Goal: Book appointment/travel/reservation

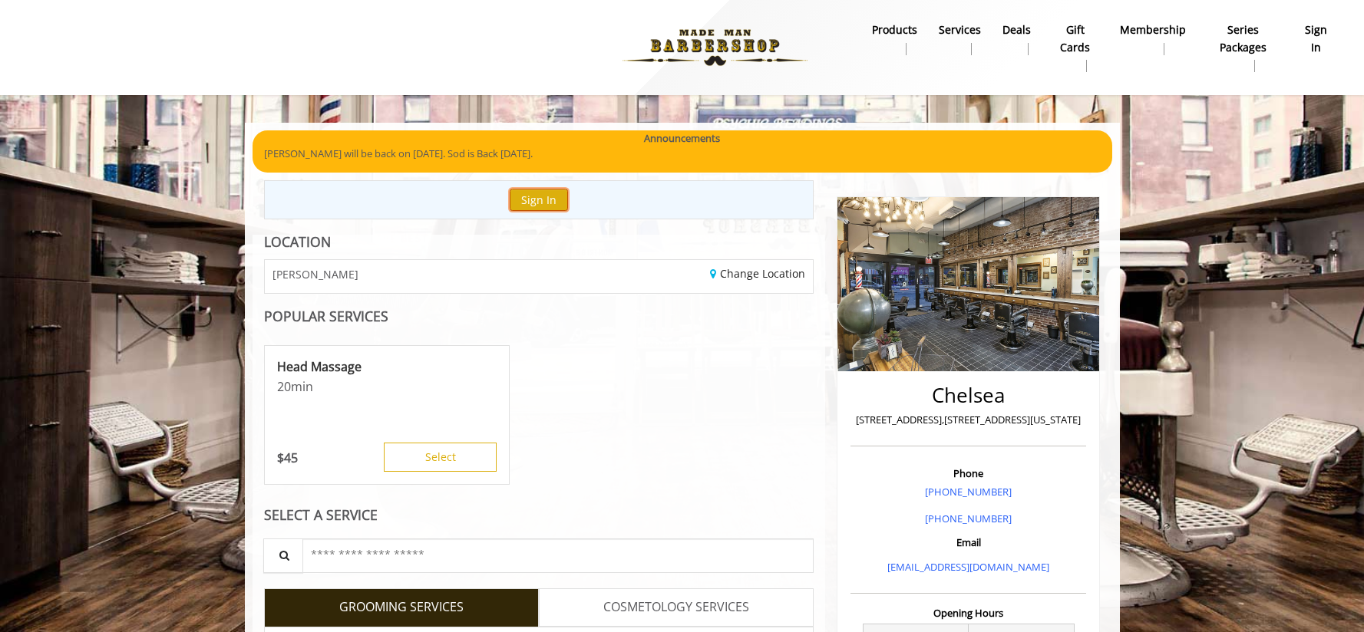
click at [550, 196] on button "Sign In" at bounding box center [539, 200] width 58 height 22
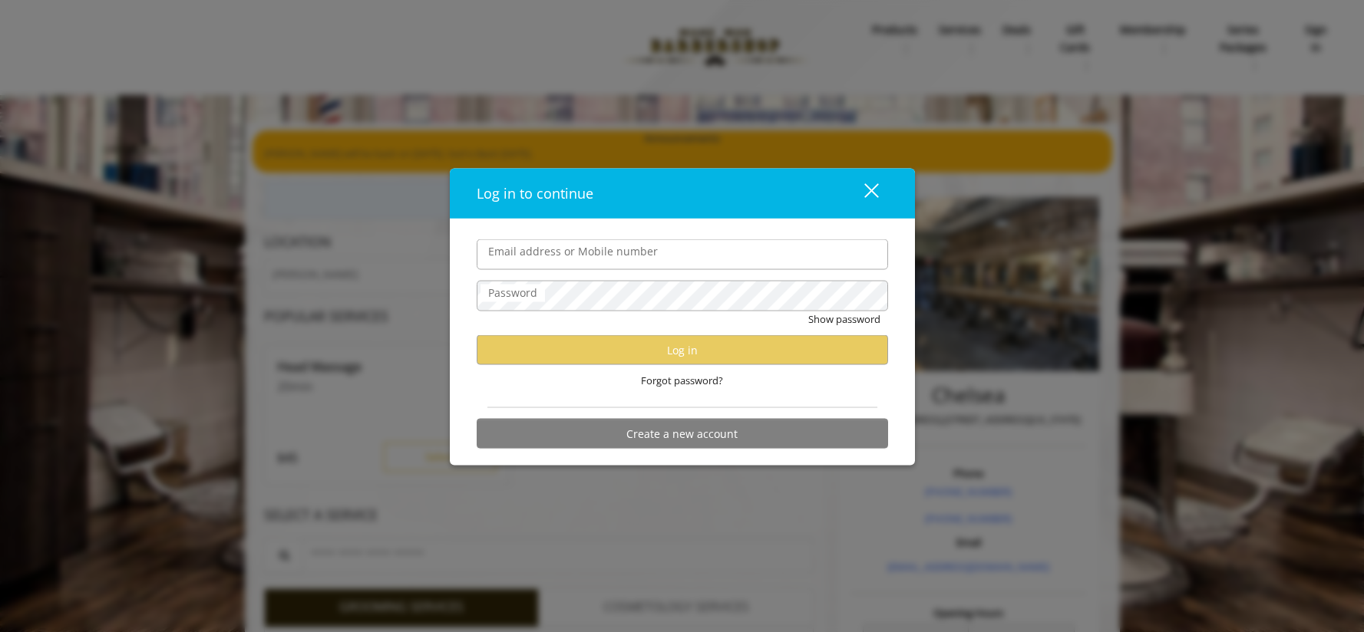
click at [583, 256] on input "Email address or Mobile number" at bounding box center [682, 254] width 411 height 31
type input "**********"
click at [867, 186] on div "close dialog" at bounding box center [870, 190] width 15 height 15
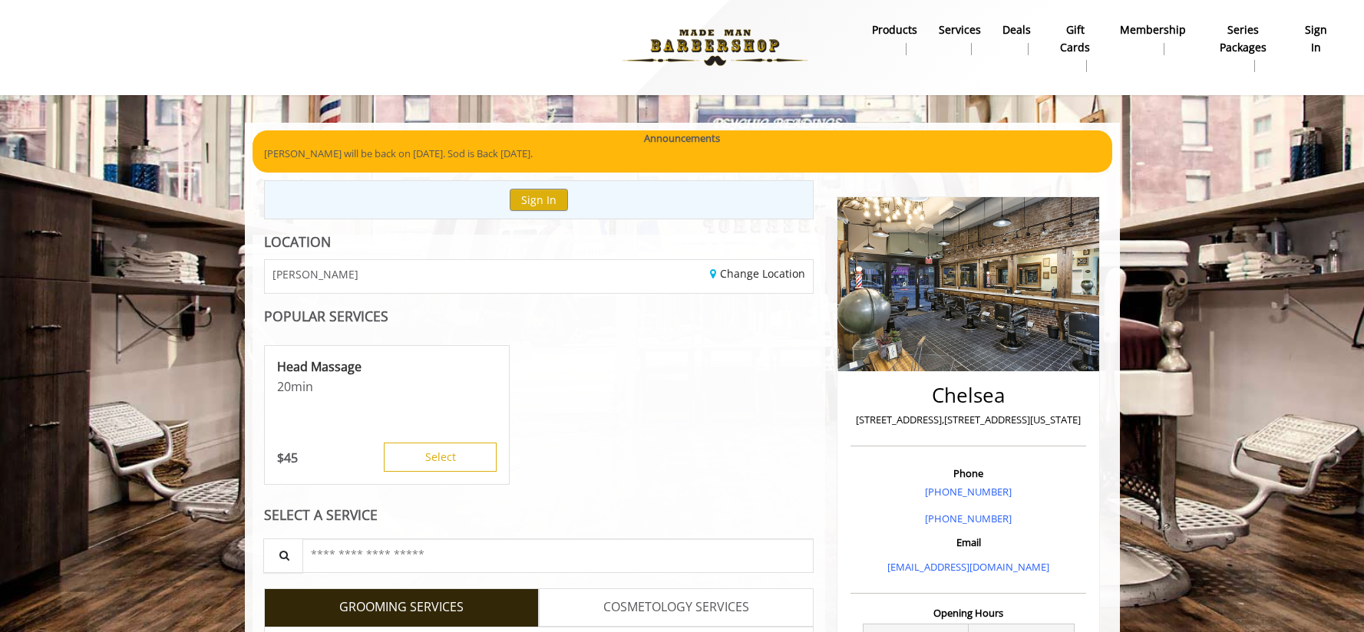
click at [1325, 34] on b "sign in" at bounding box center [1316, 38] width 30 height 35
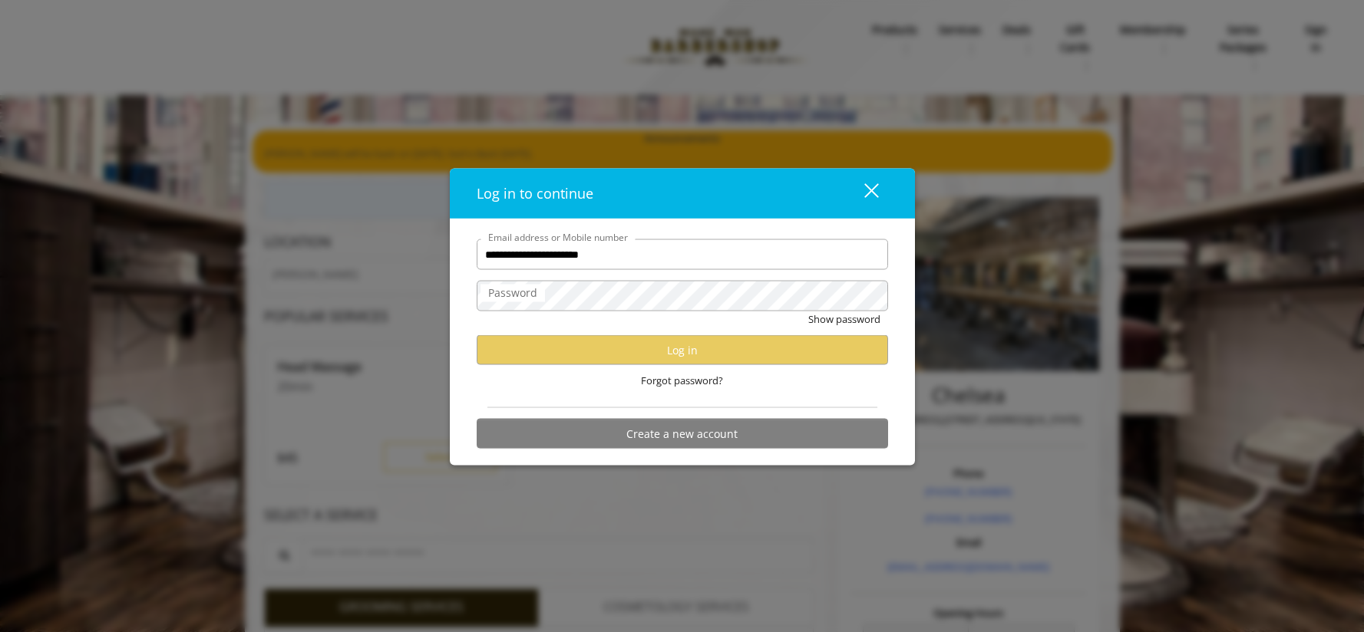
drag, startPoint x: 565, startPoint y: 198, endPoint x: 721, endPoint y: 186, distance: 156.3
click at [566, 196] on span "Log in to continue" at bounding box center [535, 193] width 117 height 18
click at [887, 189] on div "Log in to continue close" at bounding box center [682, 194] width 465 height 51
click at [877, 187] on button "close" at bounding box center [862, 193] width 52 height 31
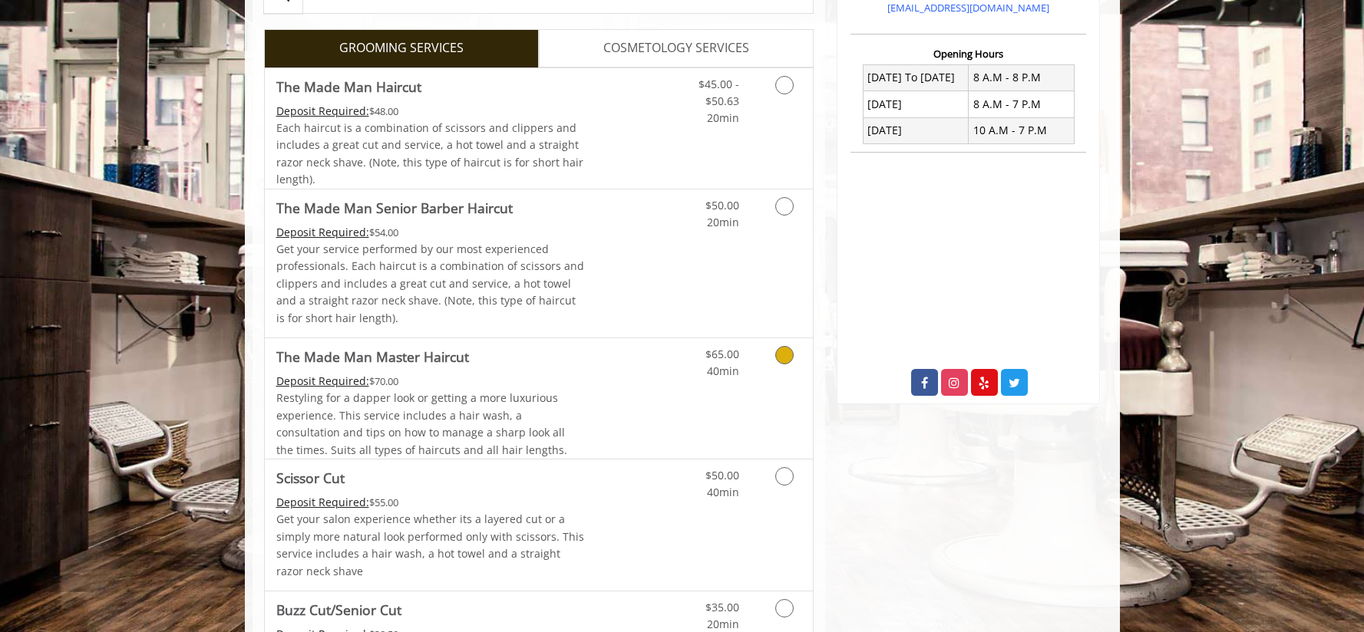
scroll to position [560, 0]
click at [586, 133] on link "Discounted Price" at bounding box center [629, 128] width 91 height 120
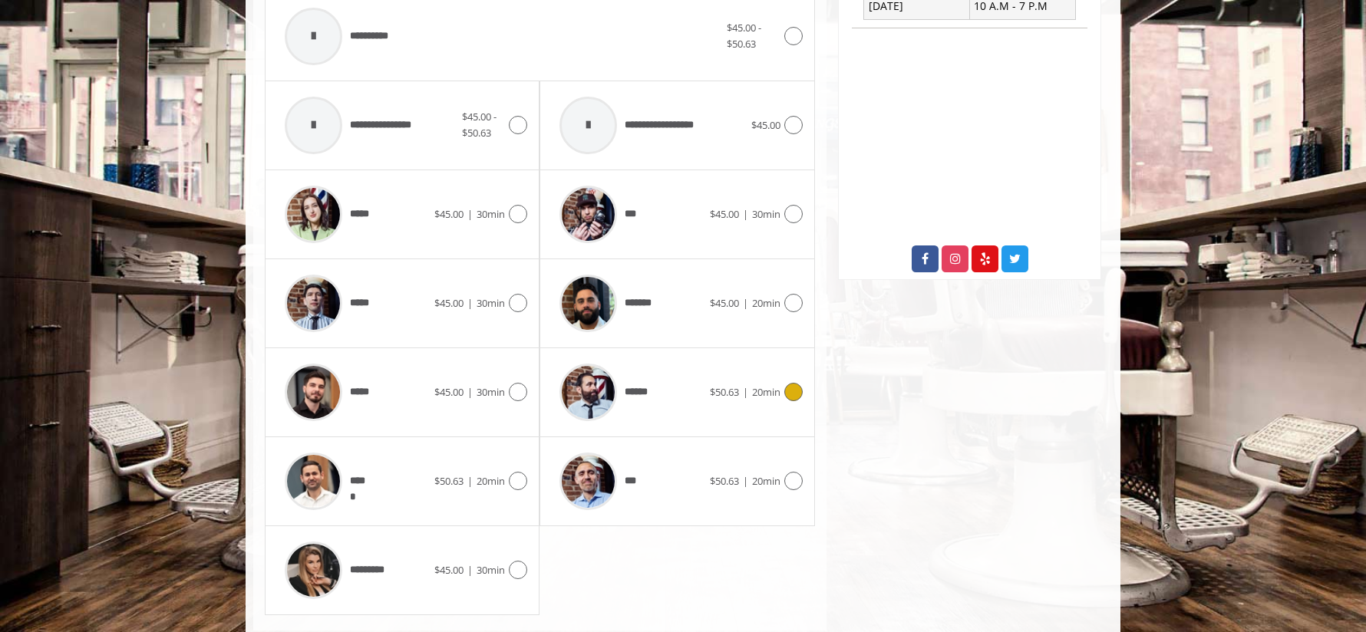
scroll to position [697, 0]
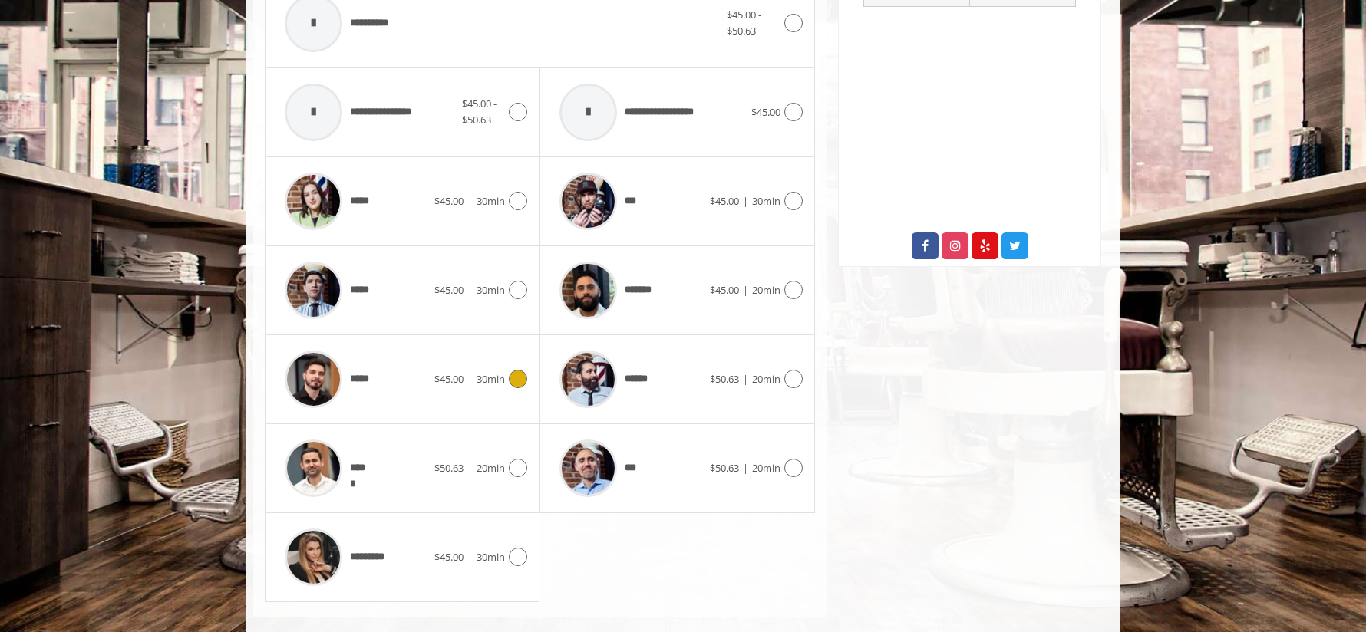
click at [480, 386] on div "$45.00 | 30min" at bounding box center [480, 379] width 93 height 18
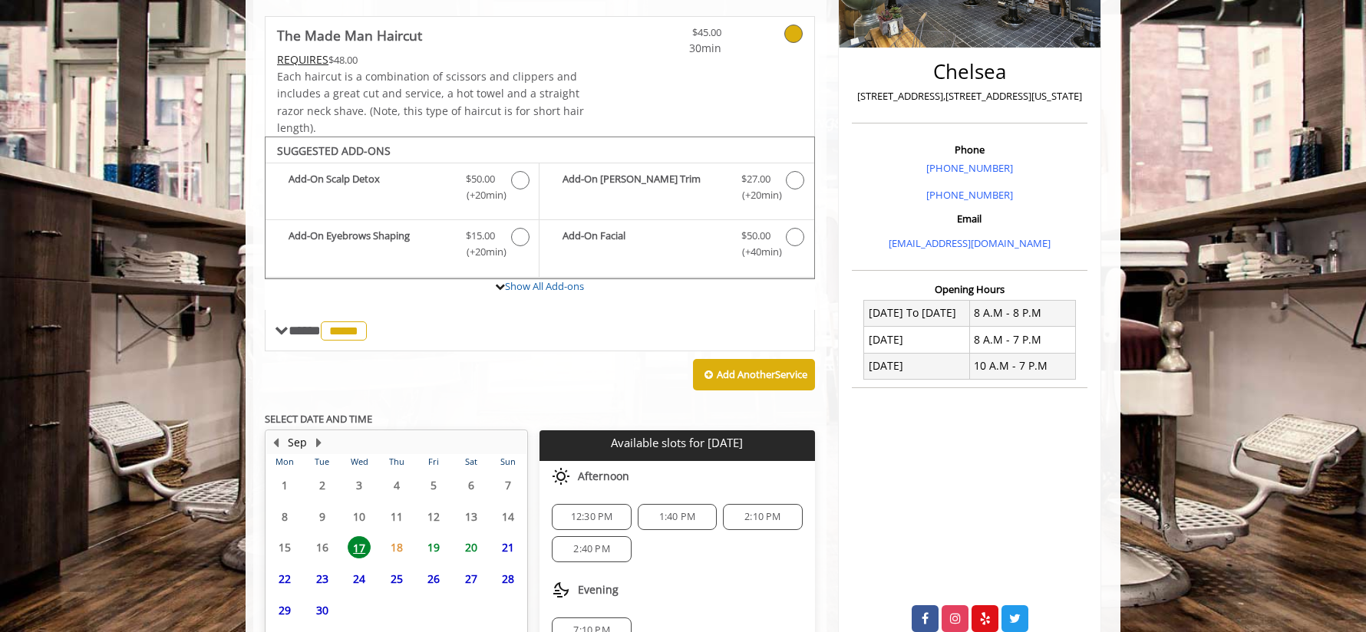
scroll to position [447, 0]
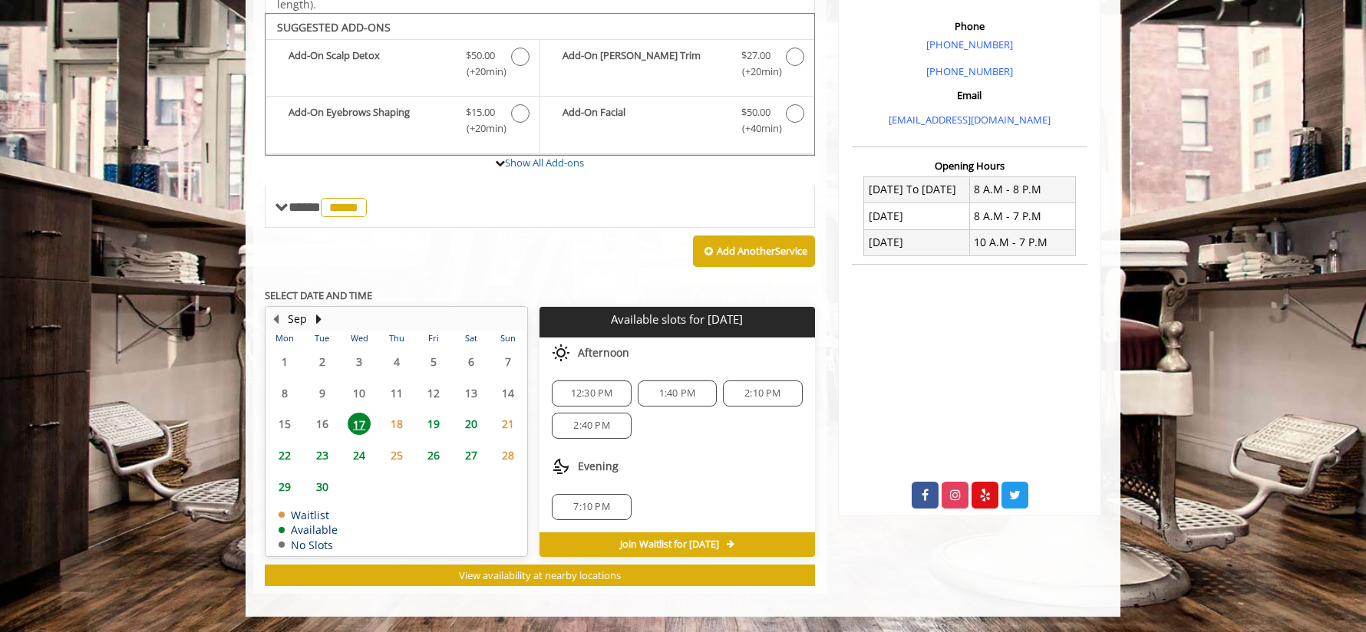
click at [476, 429] on span "20" at bounding box center [471, 424] width 23 height 22
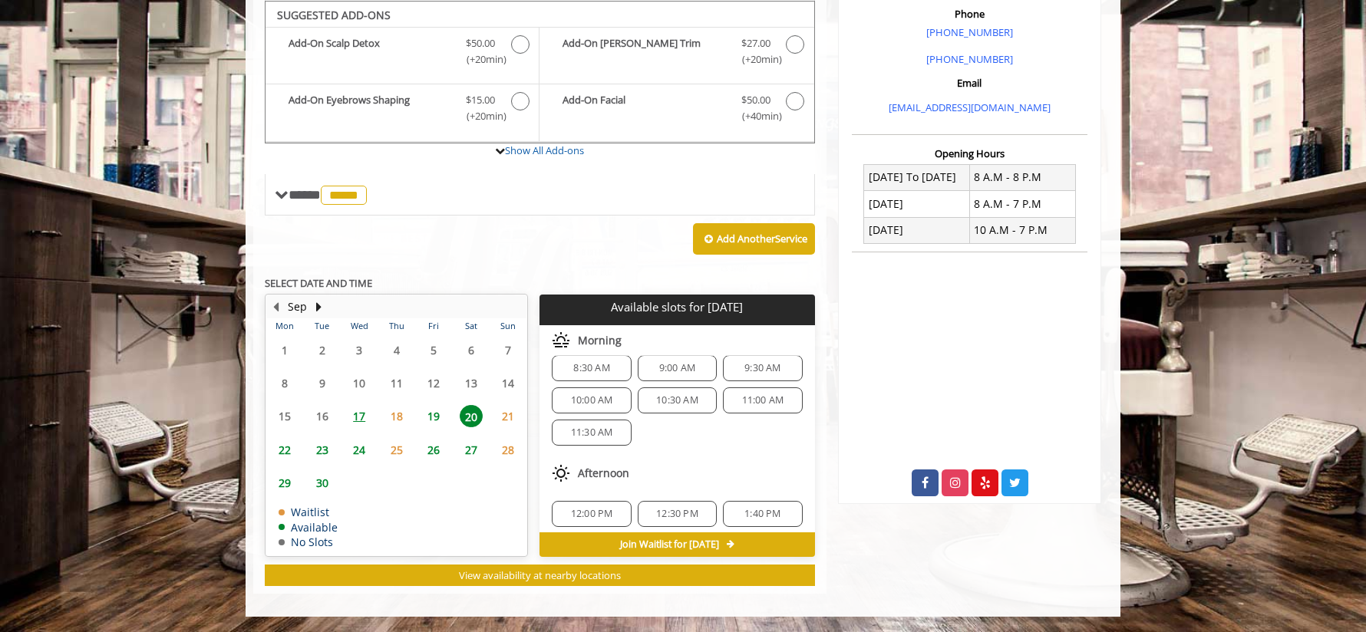
scroll to position [102, 0]
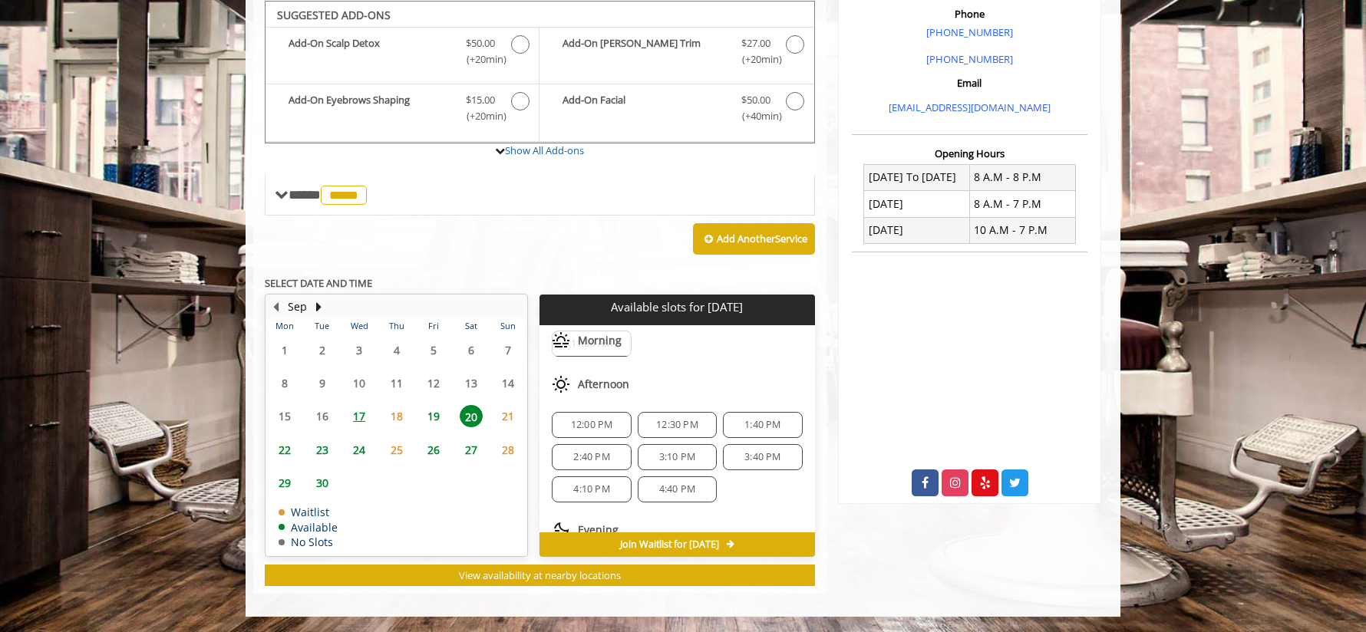
click at [434, 417] on span "19" at bounding box center [433, 416] width 23 height 22
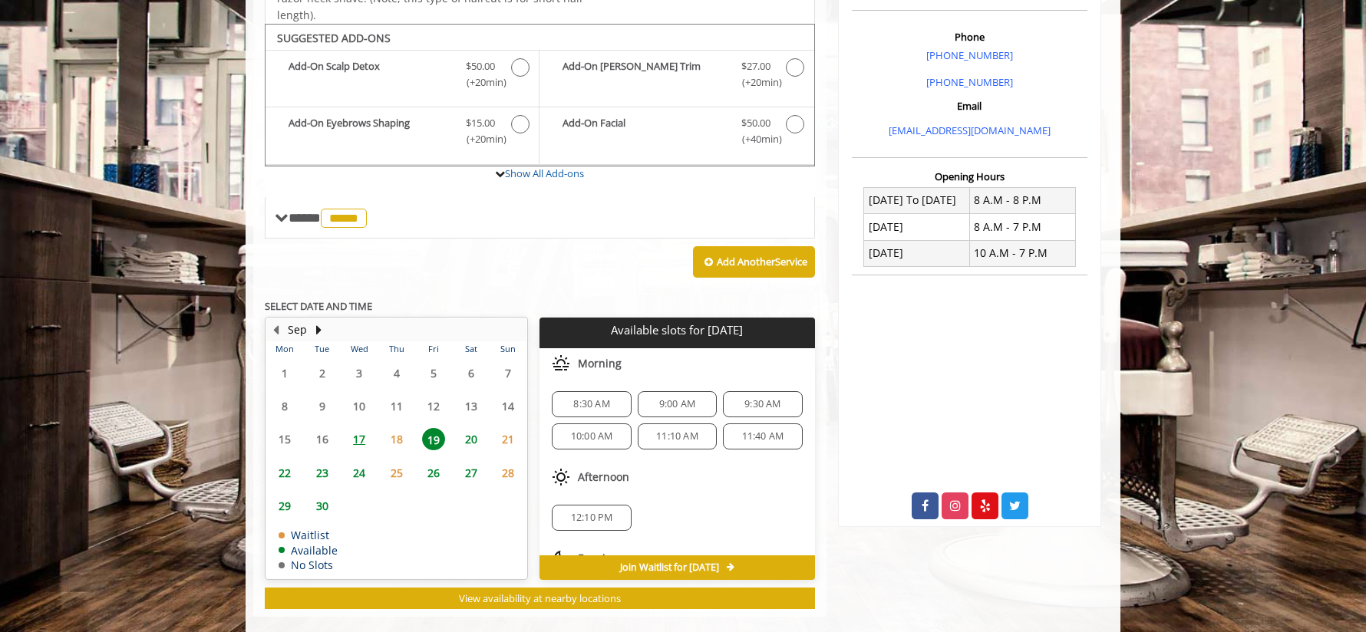
scroll to position [460, 0]
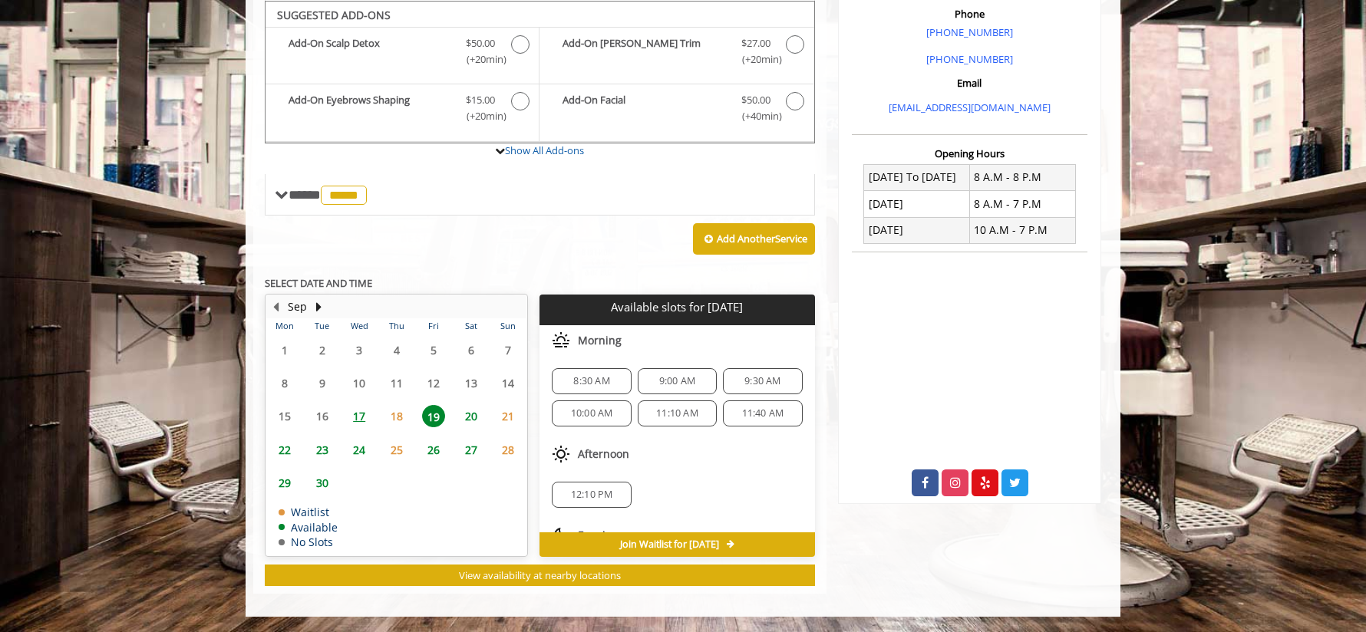
click at [742, 418] on span "11:40 AM" at bounding box center [763, 414] width 42 height 12
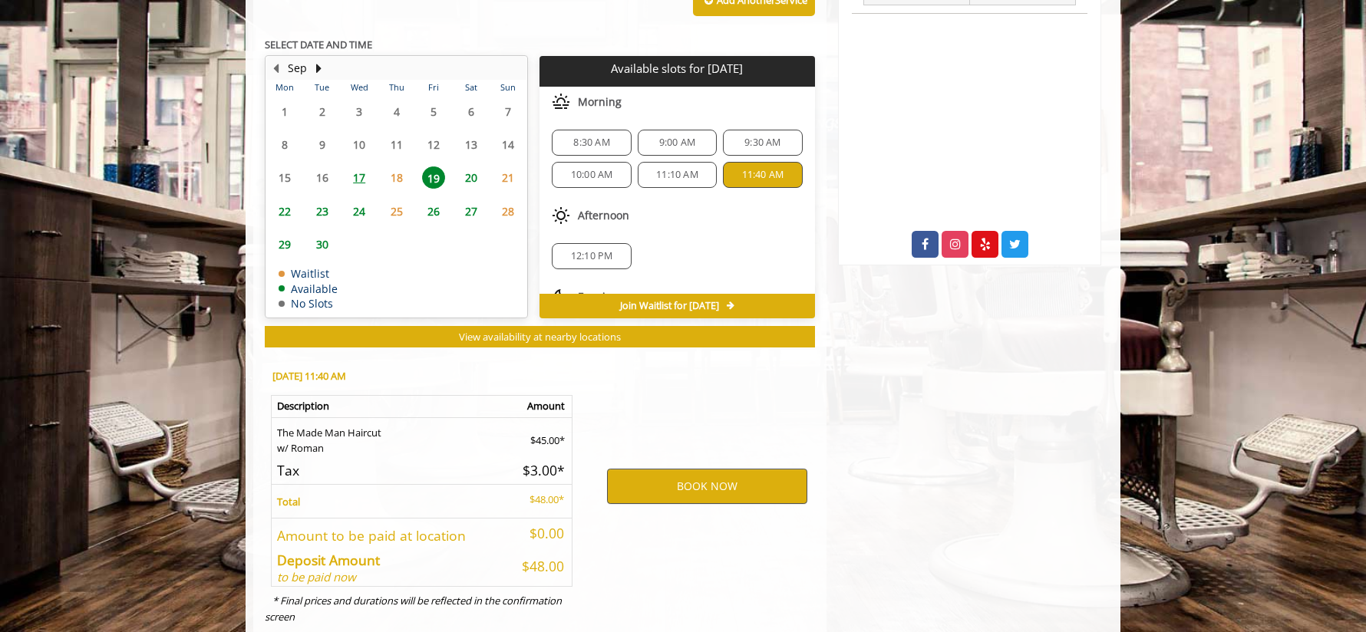
scroll to position [738, 0]
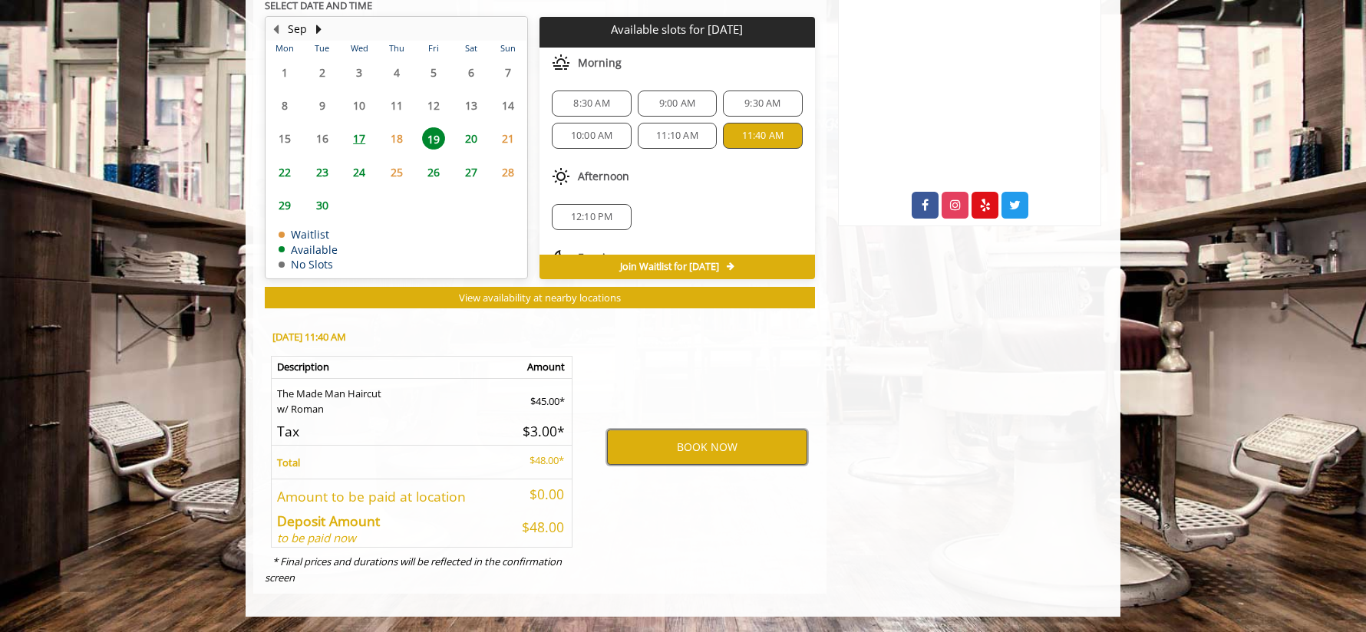
click at [720, 459] on button "BOOK NOW" at bounding box center [707, 447] width 200 height 35
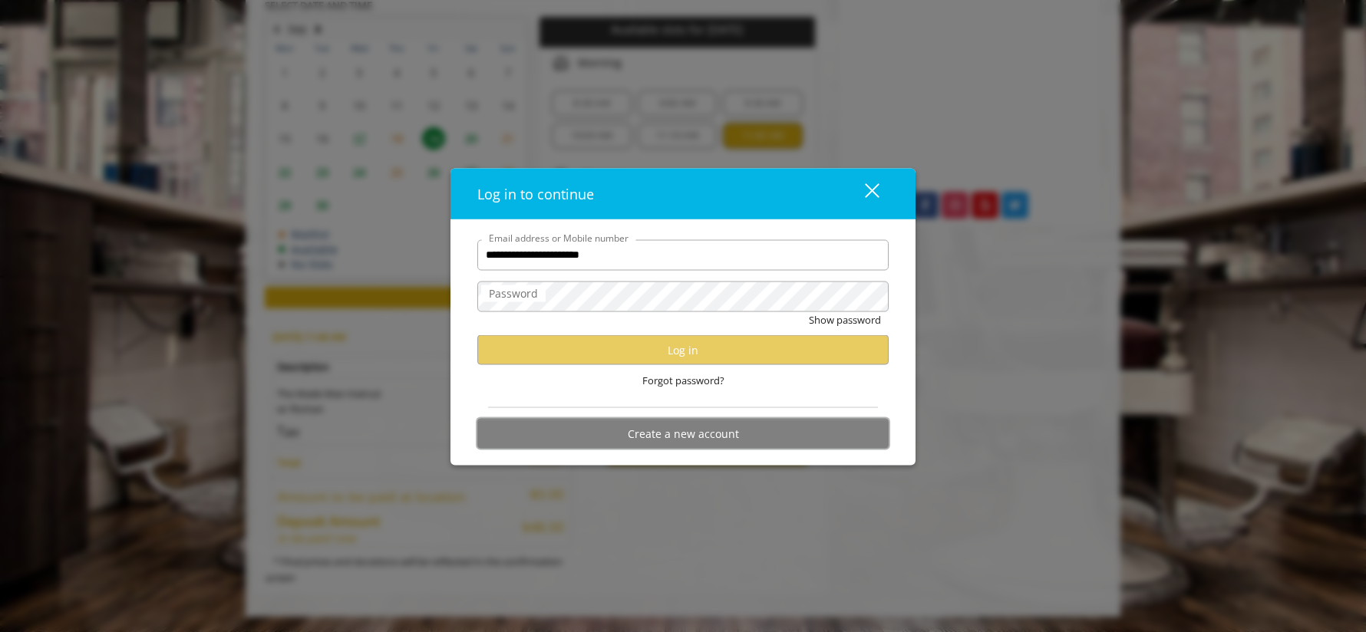
click at [682, 431] on button "Create a new account" at bounding box center [682, 434] width 411 height 30
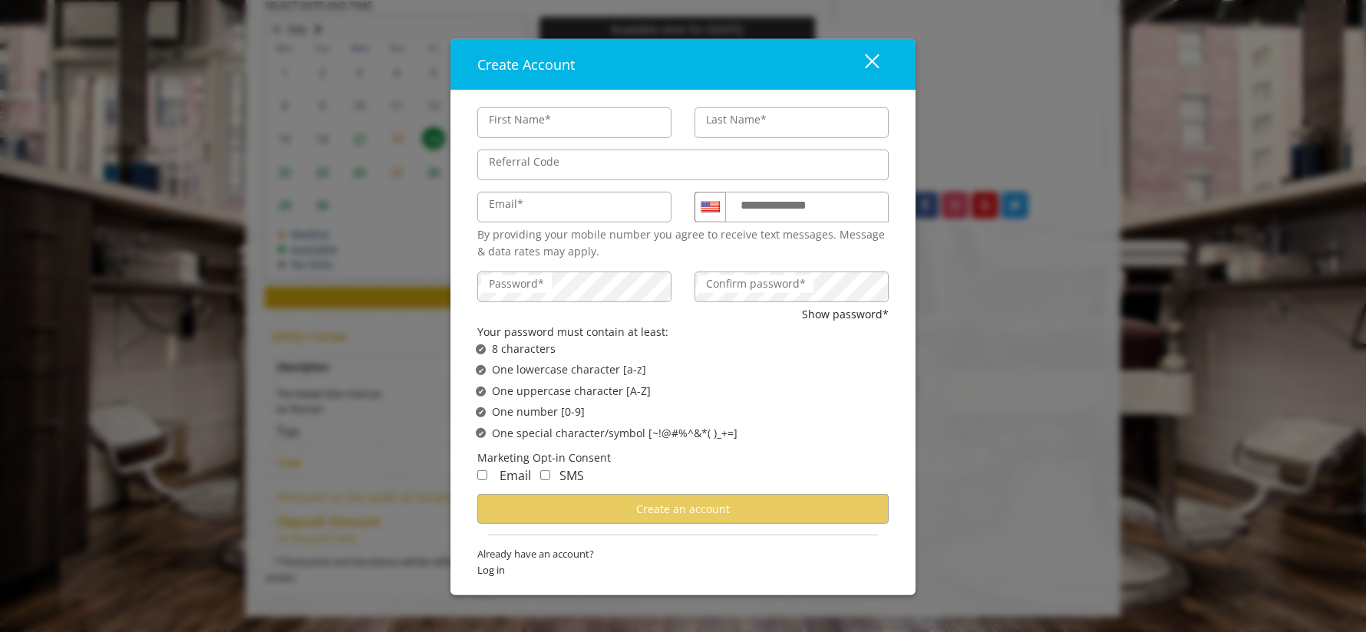
click at [524, 128] on input "First Name*" at bounding box center [574, 122] width 194 height 31
click at [508, 557] on span "Already have an account?" at bounding box center [682, 554] width 411 height 16
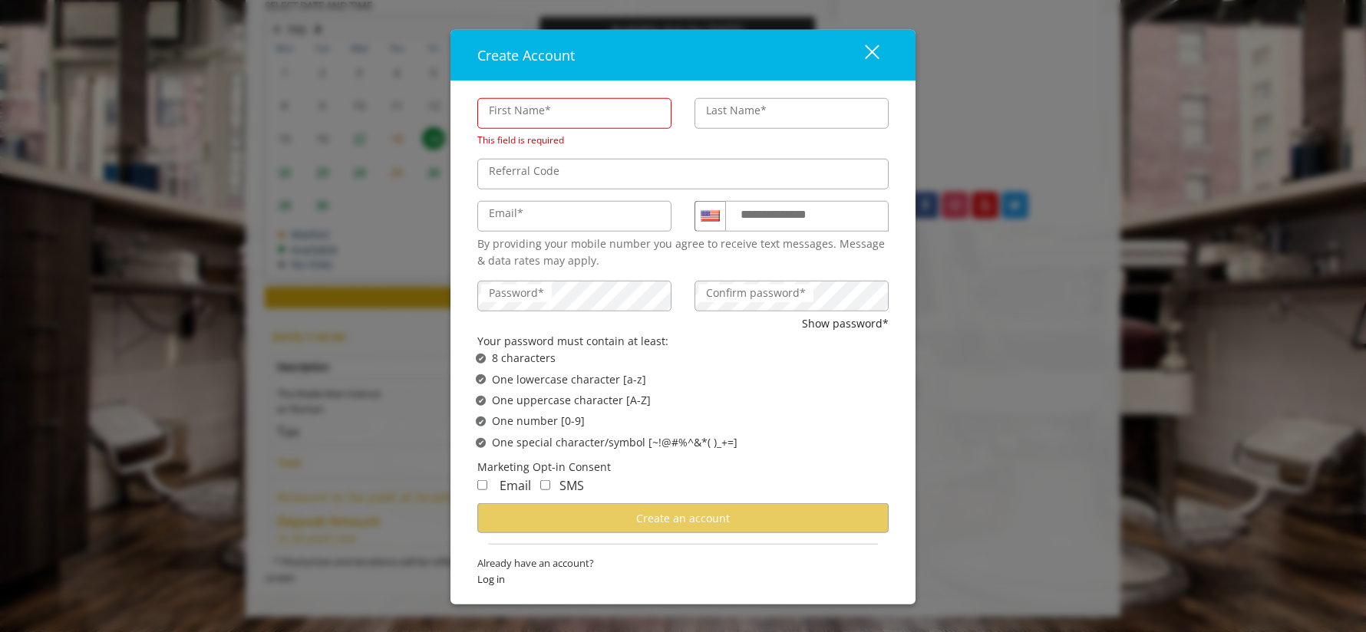
click at [493, 584] on span "Log in" at bounding box center [682, 580] width 411 height 16
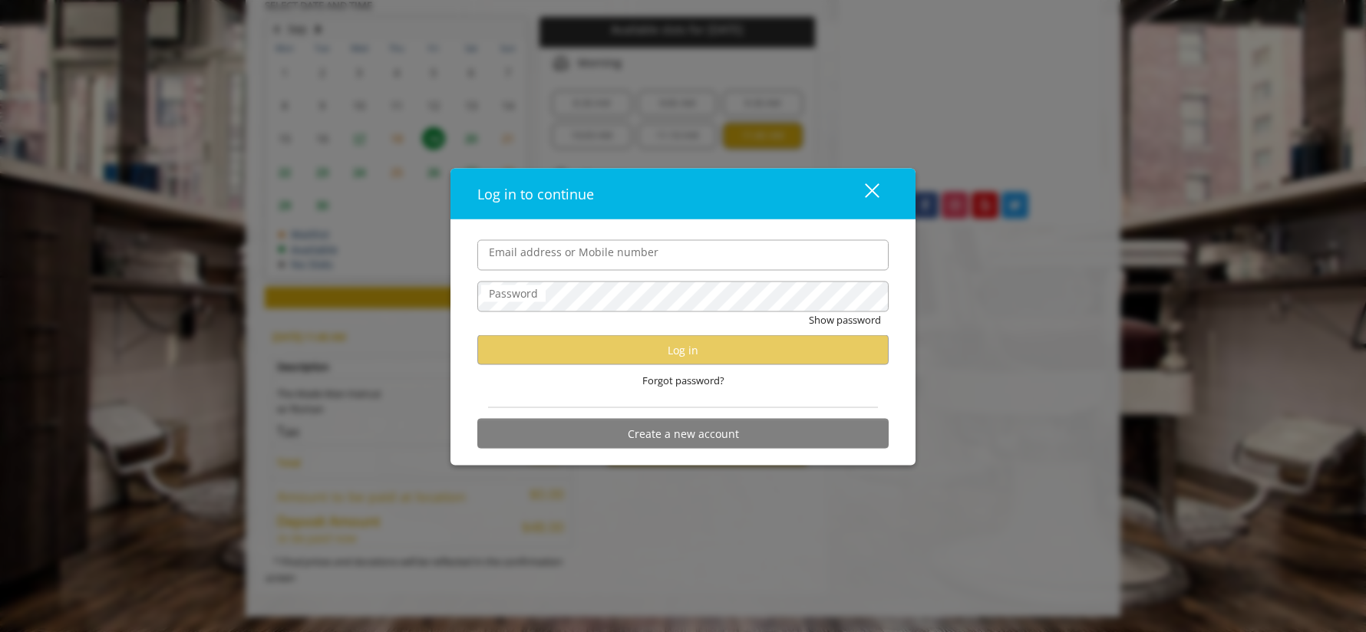
drag, startPoint x: 880, startPoint y: 191, endPoint x: 873, endPoint y: 200, distance: 11.1
click at [880, 190] on button "close" at bounding box center [863, 193] width 52 height 31
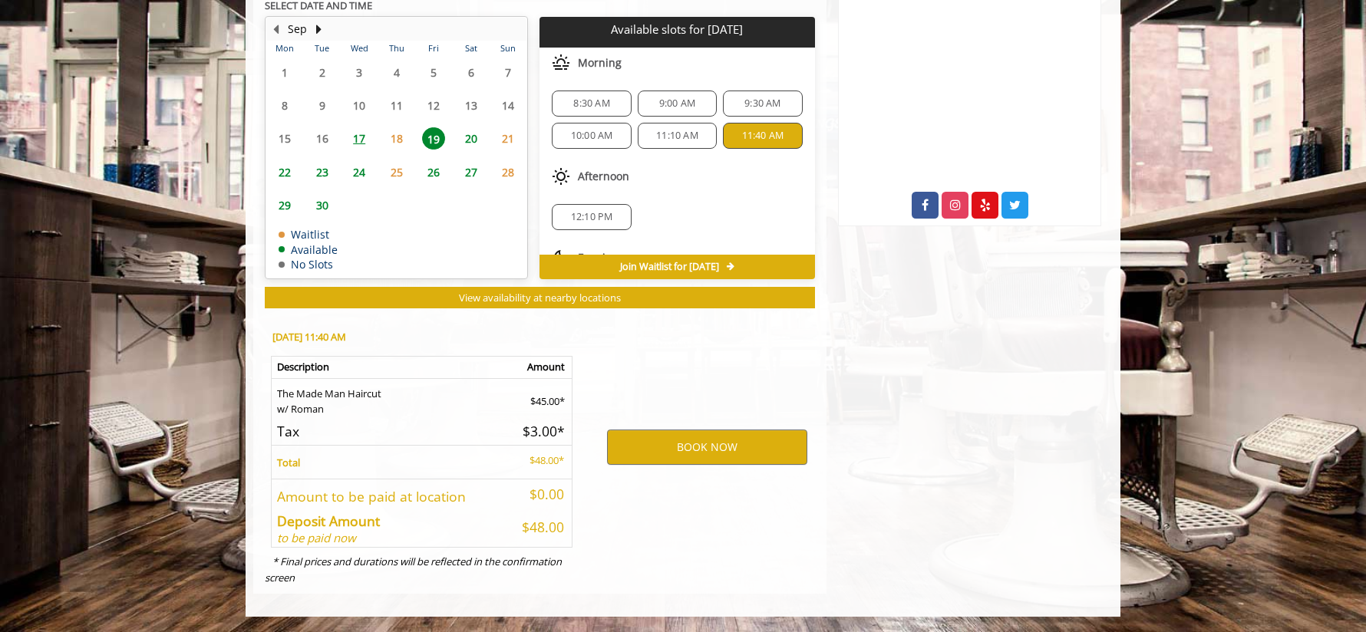
scroll to position [0, 0]
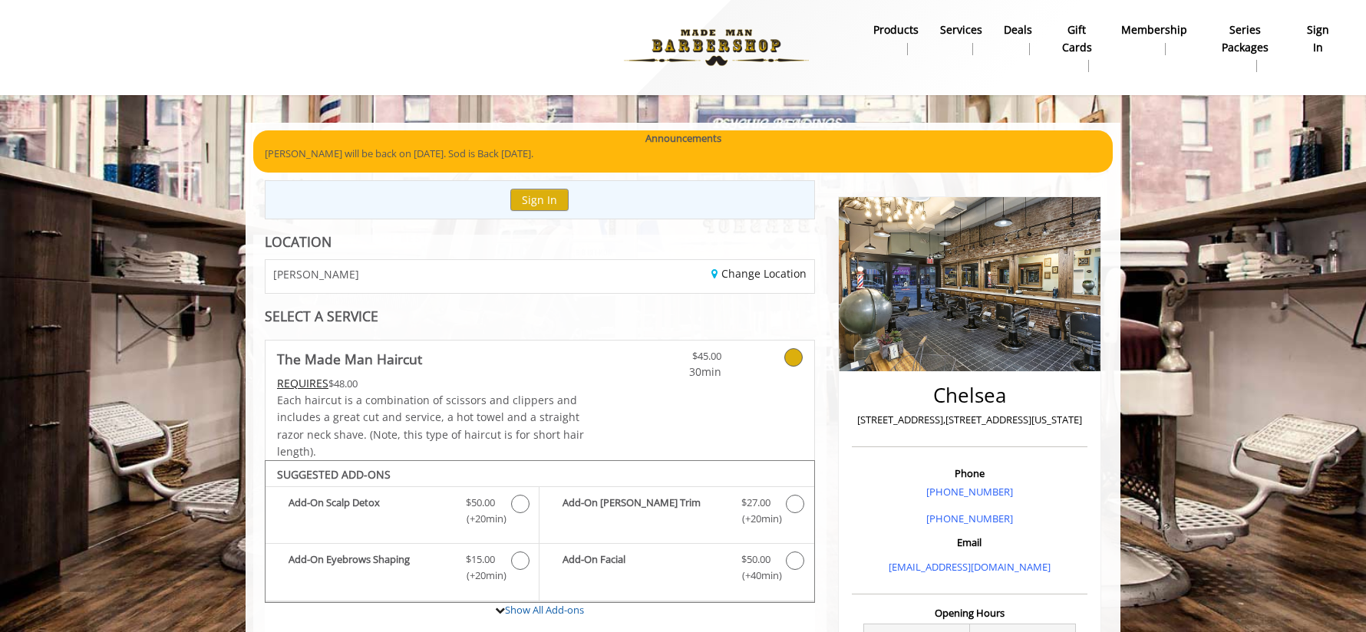
click at [1168, 30] on b "Membership" at bounding box center [1154, 29] width 66 height 17
